Goal: Information Seeking & Learning: Learn about a topic

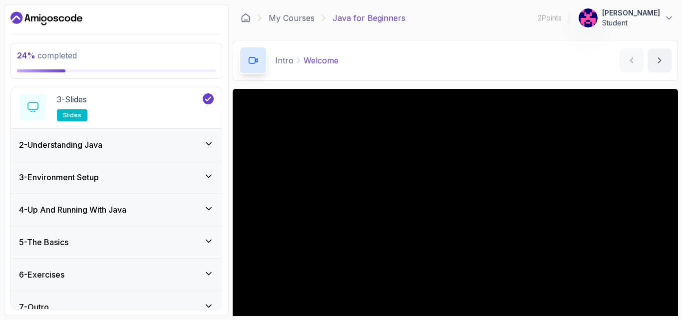
scroll to position [131, 0]
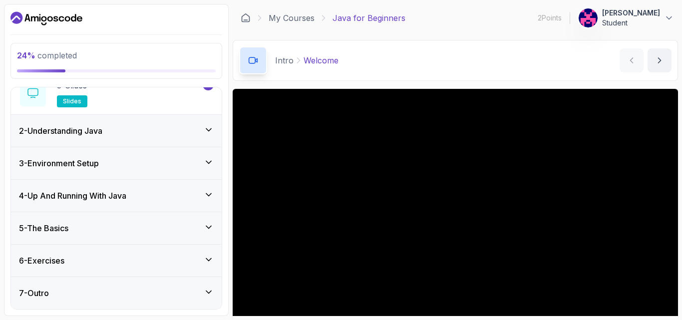
click at [205, 128] on icon at bounding box center [209, 130] width 10 height 10
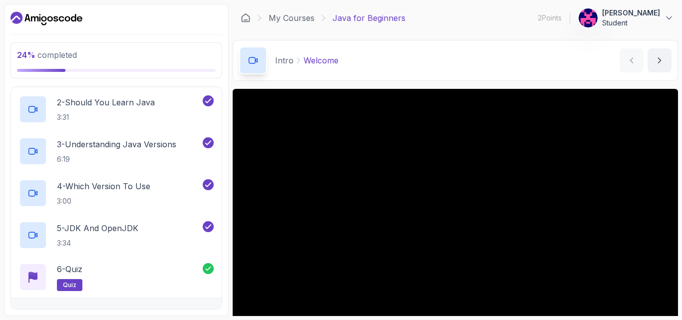
scroll to position [205, 0]
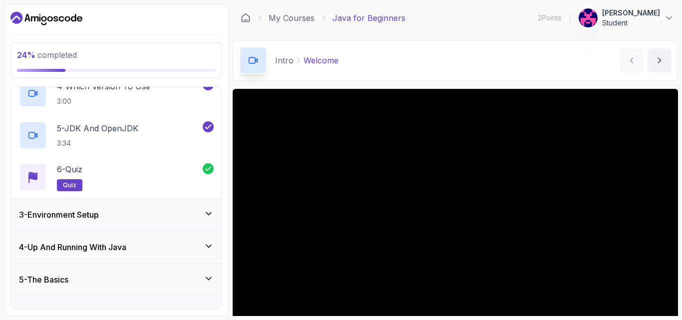
click at [218, 217] on div "3 - Environment Setup" at bounding box center [116, 215] width 211 height 32
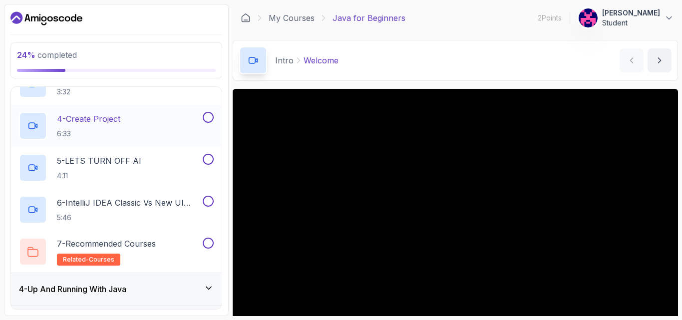
click at [154, 114] on div "4 - Create Project 6:33" at bounding box center [110, 126] width 182 height 28
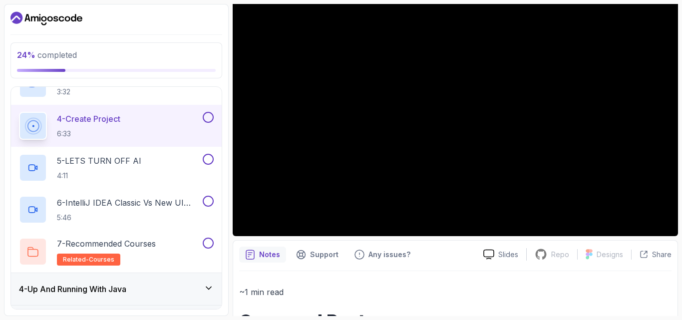
scroll to position [100, 0]
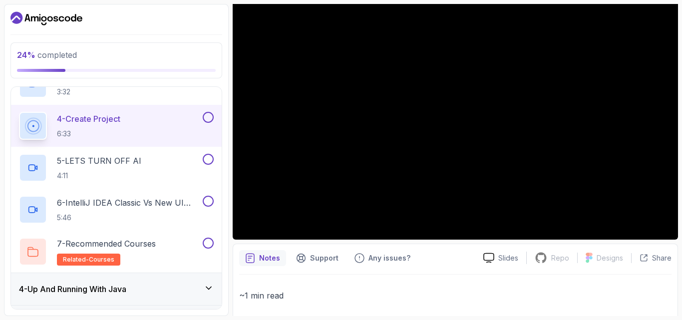
click at [145, 134] on div "4 - Create Project 6:33" at bounding box center [110, 126] width 182 height 28
click at [64, 109] on div "4 - Create Project 6:33" at bounding box center [116, 126] width 211 height 42
click at [67, 96] on p "3:32" at bounding box center [129, 92] width 144 height 10
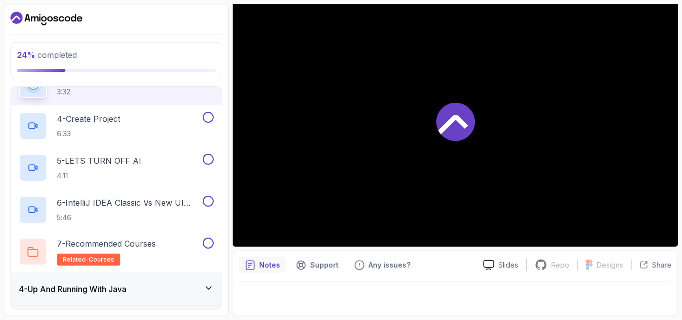
scroll to position [198, 0]
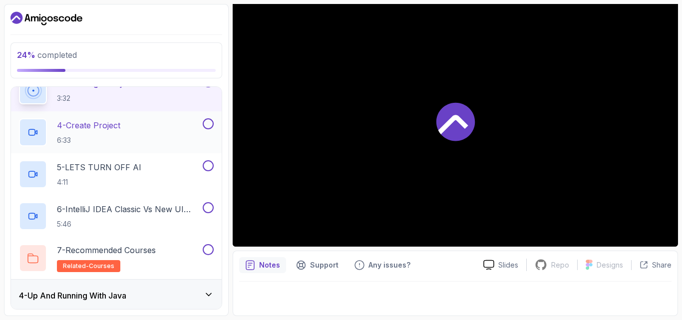
click at [84, 135] on p "6:33" at bounding box center [88, 140] width 63 height 10
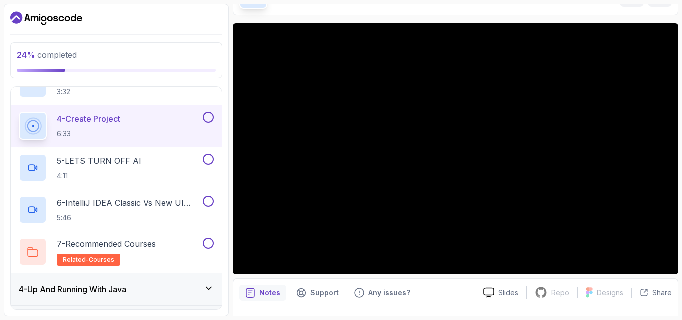
scroll to position [45, 0]
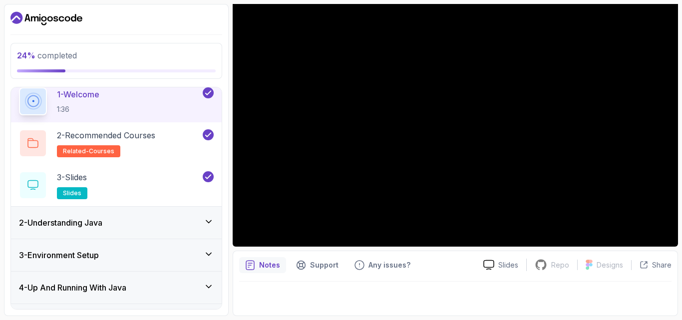
scroll to position [131, 0]
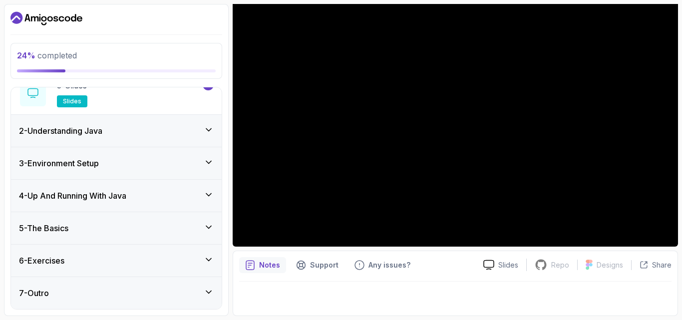
click at [212, 164] on icon at bounding box center [209, 162] width 10 height 10
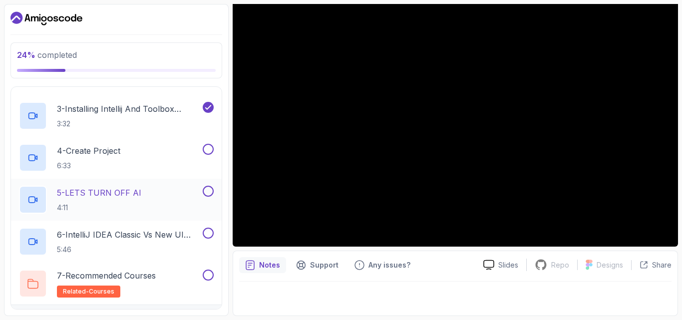
scroll to position [148, 0]
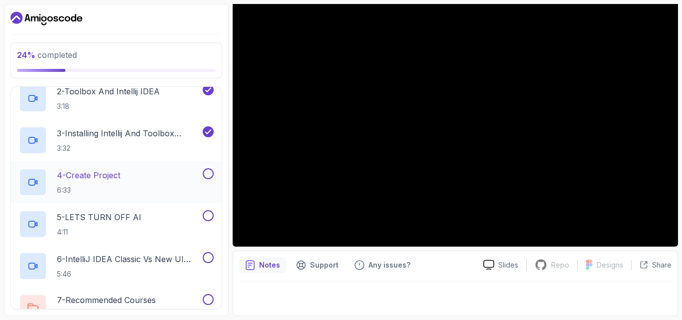
click at [203, 171] on button at bounding box center [208, 173] width 11 height 11
click at [210, 174] on icon at bounding box center [208, 174] width 9 height 10
click at [167, 180] on div "4 - Create Project 6:33" at bounding box center [110, 182] width 182 height 28
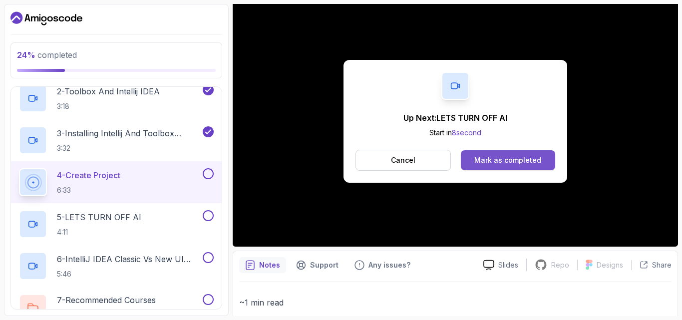
click at [500, 158] on div "Mark as completed" at bounding box center [507, 160] width 67 height 10
